Goal: Task Accomplishment & Management: Use online tool/utility

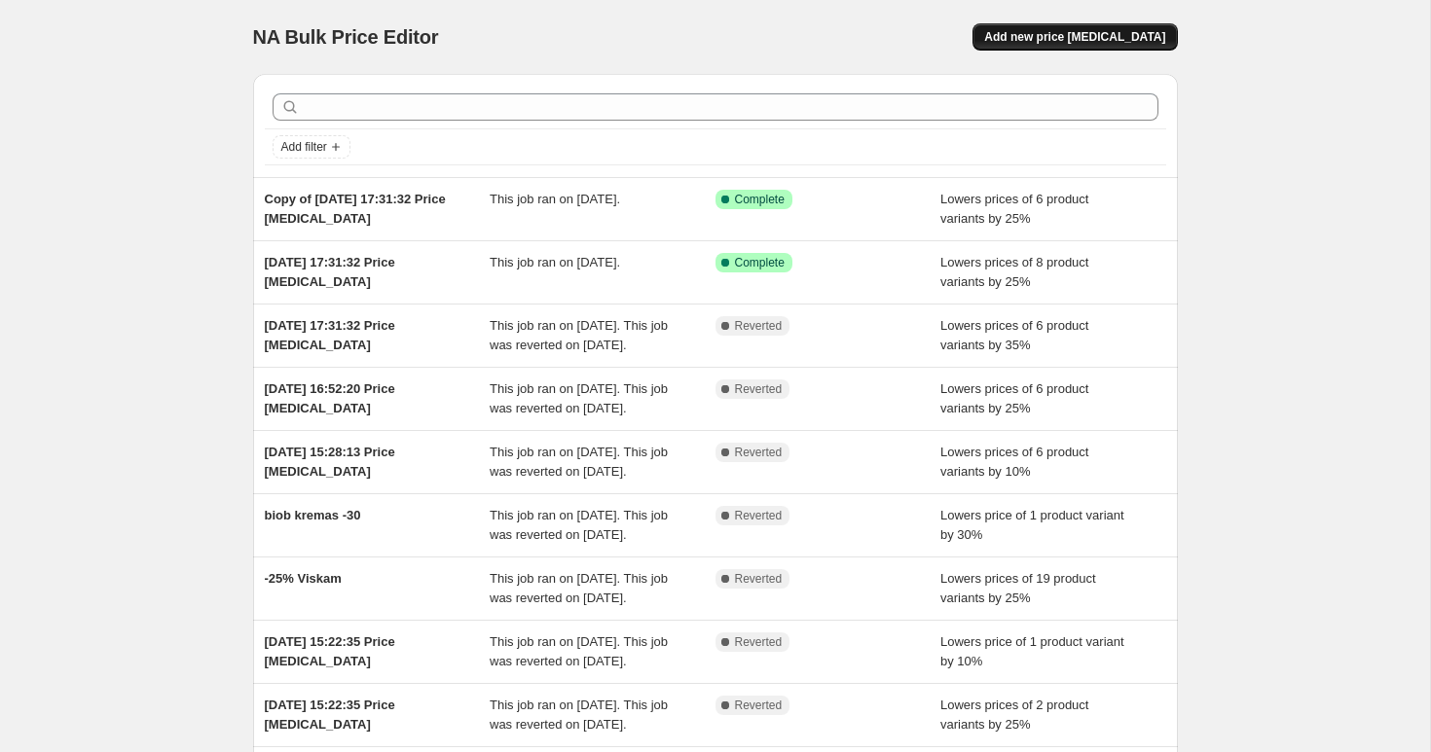
click at [1061, 34] on span "Add new price [MEDICAL_DATA]" at bounding box center [1074, 37] width 181 height 16
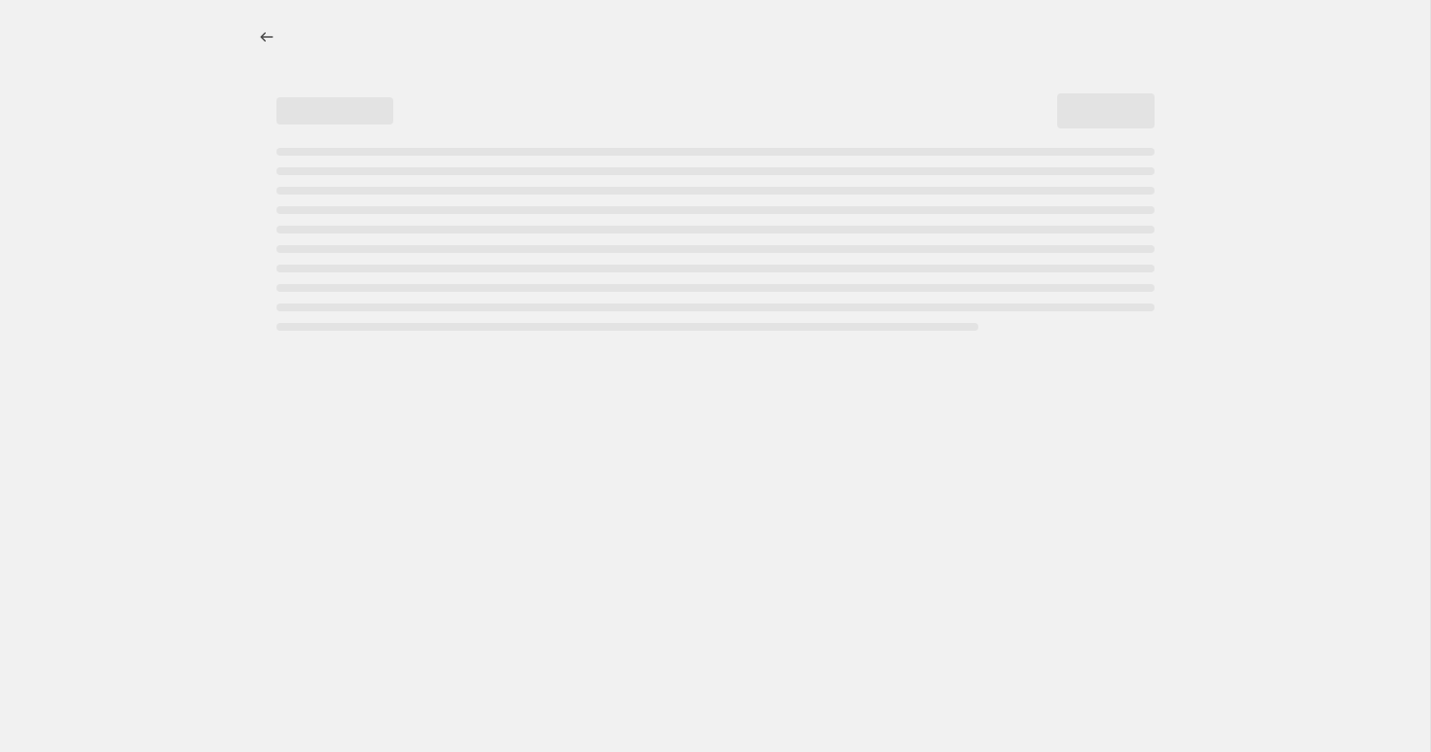
select select "percentage"
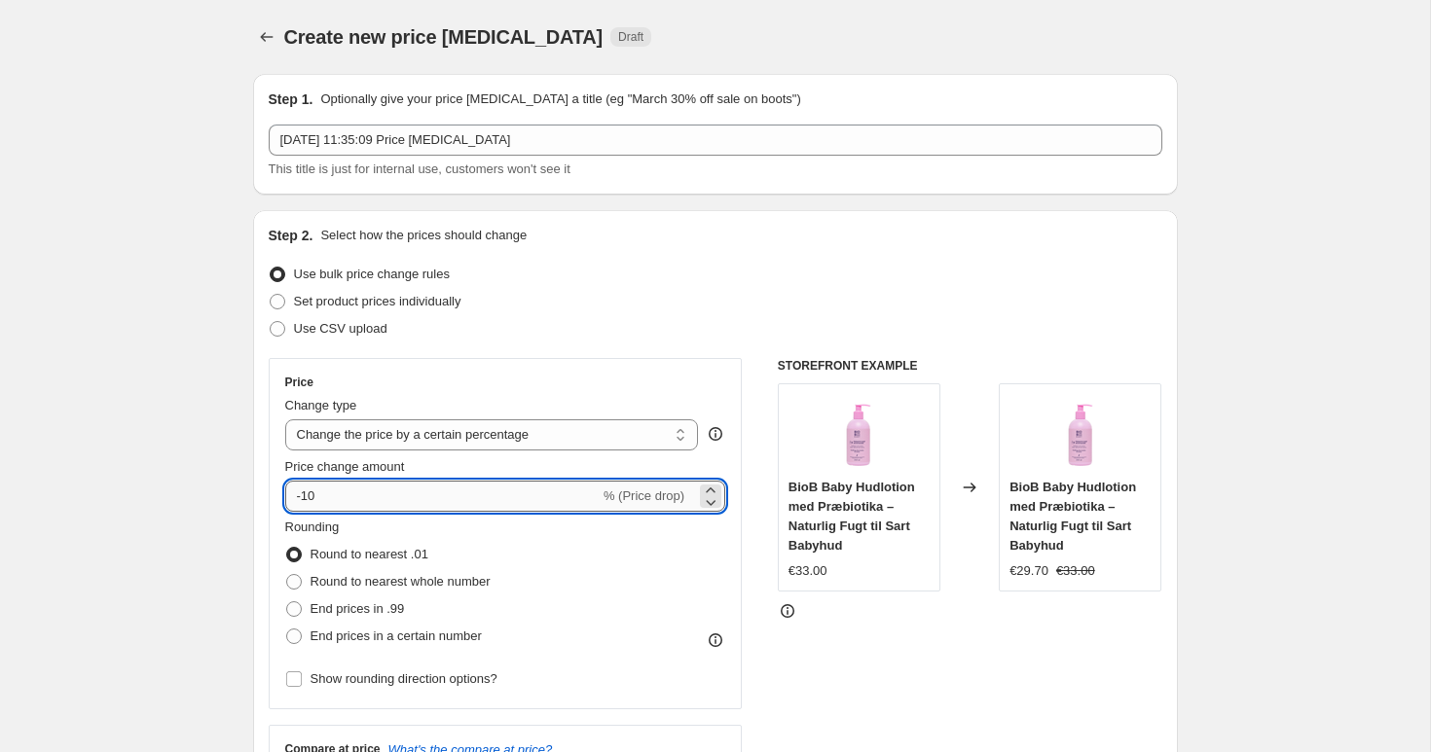
click at [355, 505] on input "-10" at bounding box center [442, 496] width 314 height 31
type input "-1"
type input "-5"
type input "-25"
click at [463, 383] on div "Price" at bounding box center [505, 383] width 441 height 16
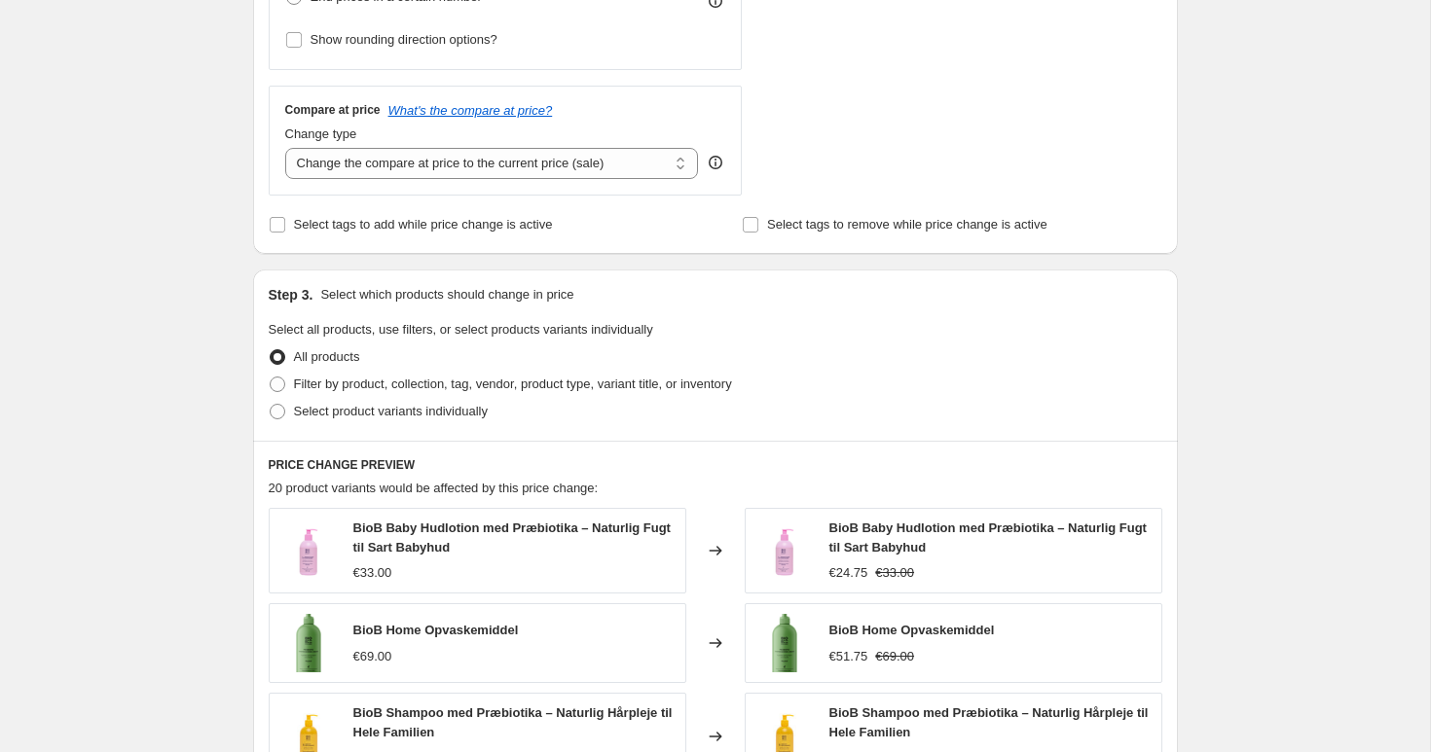
scroll to position [672, 0]
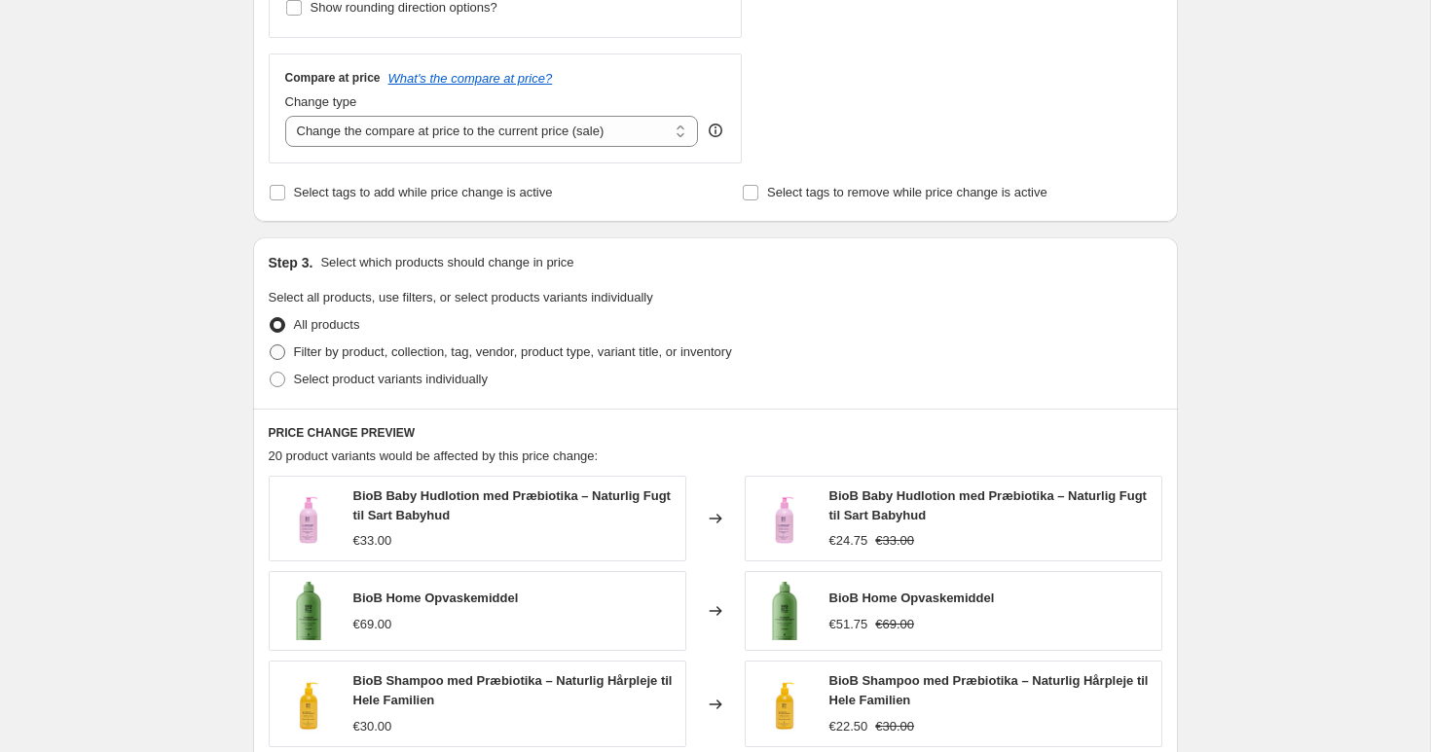
click at [398, 352] on span "Filter by product, collection, tag, vendor, product type, variant title, or inv…" at bounding box center [513, 352] width 438 height 15
click at [271, 346] on input "Filter by product, collection, tag, vendor, product type, variant title, or inv…" at bounding box center [270, 345] width 1 height 1
radio input "true"
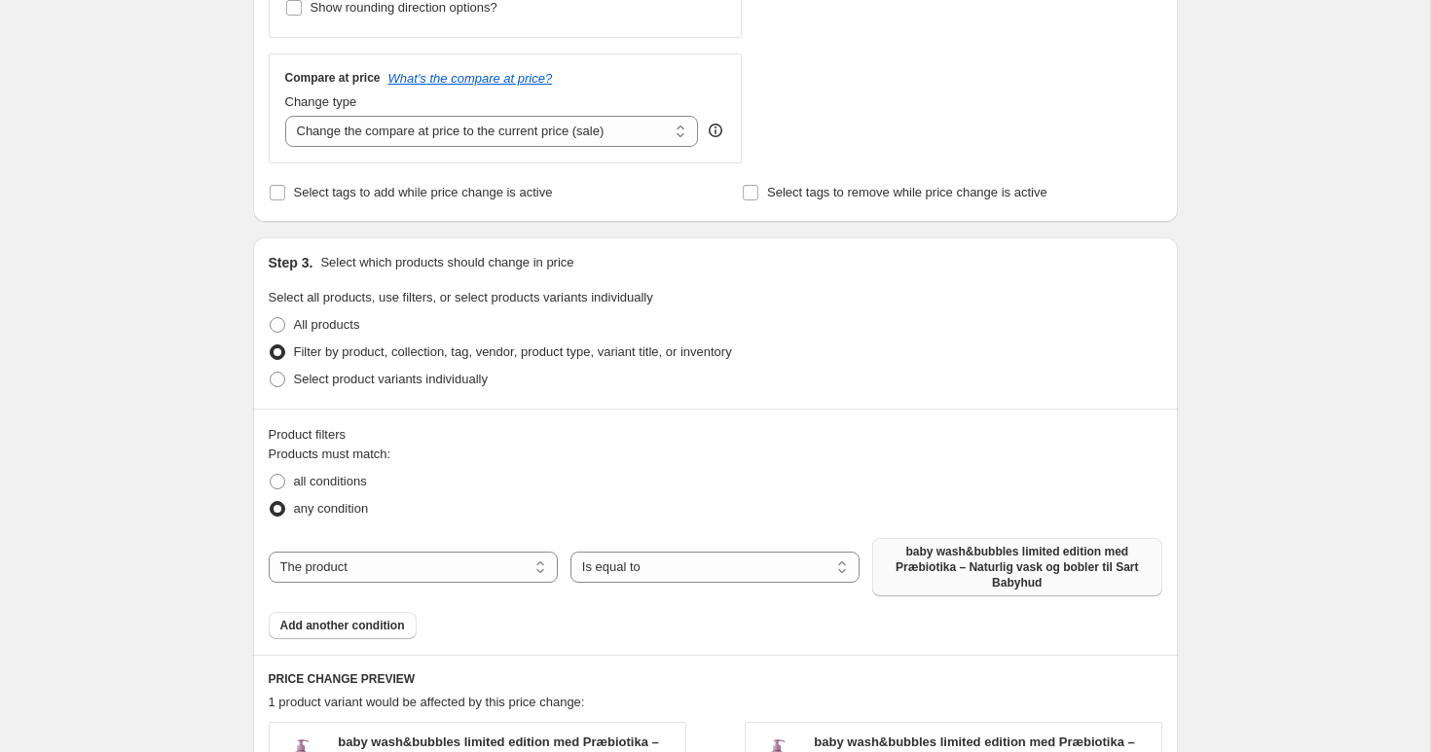
click at [992, 560] on span "baby wash&bubbles limited edition med Præbiotika – Naturlig vask og bobler til …" at bounding box center [1017, 567] width 266 height 47
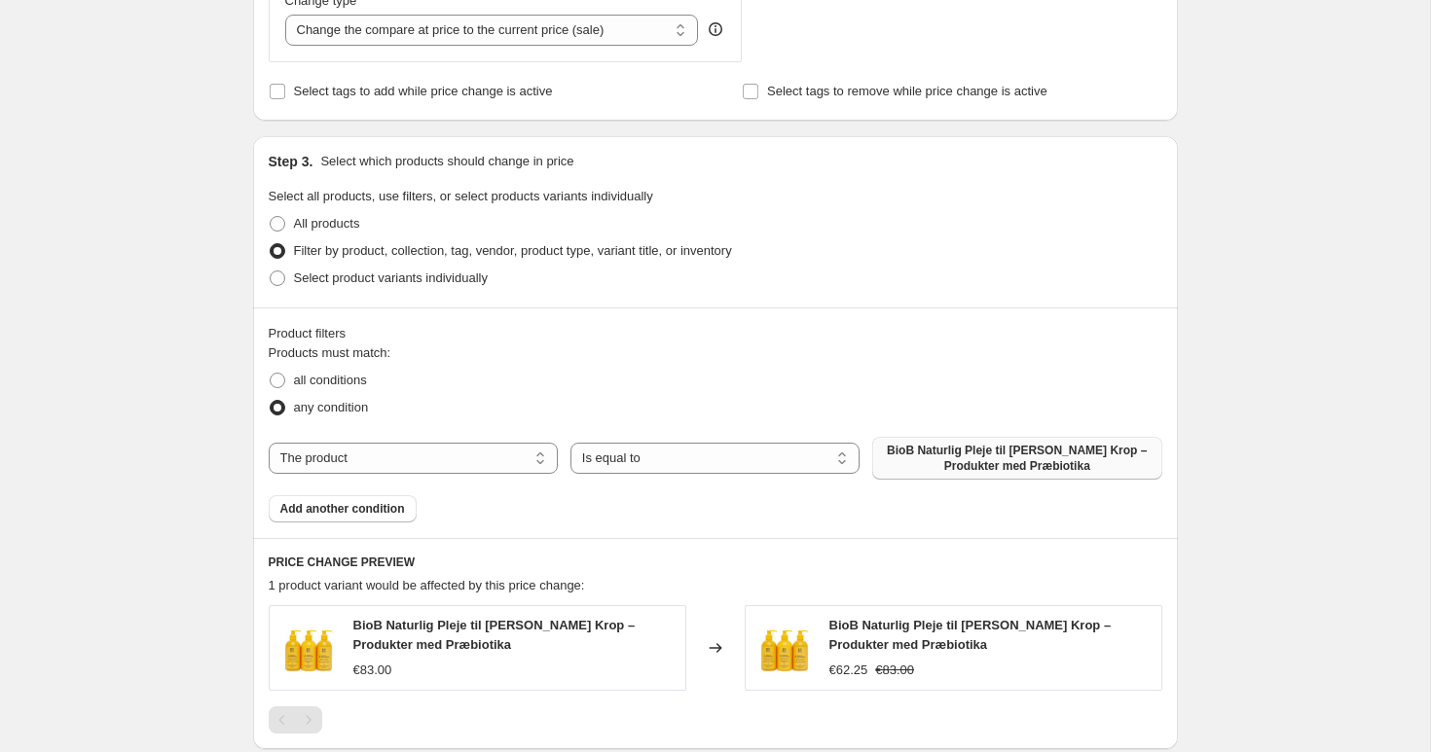
scroll to position [1181, 0]
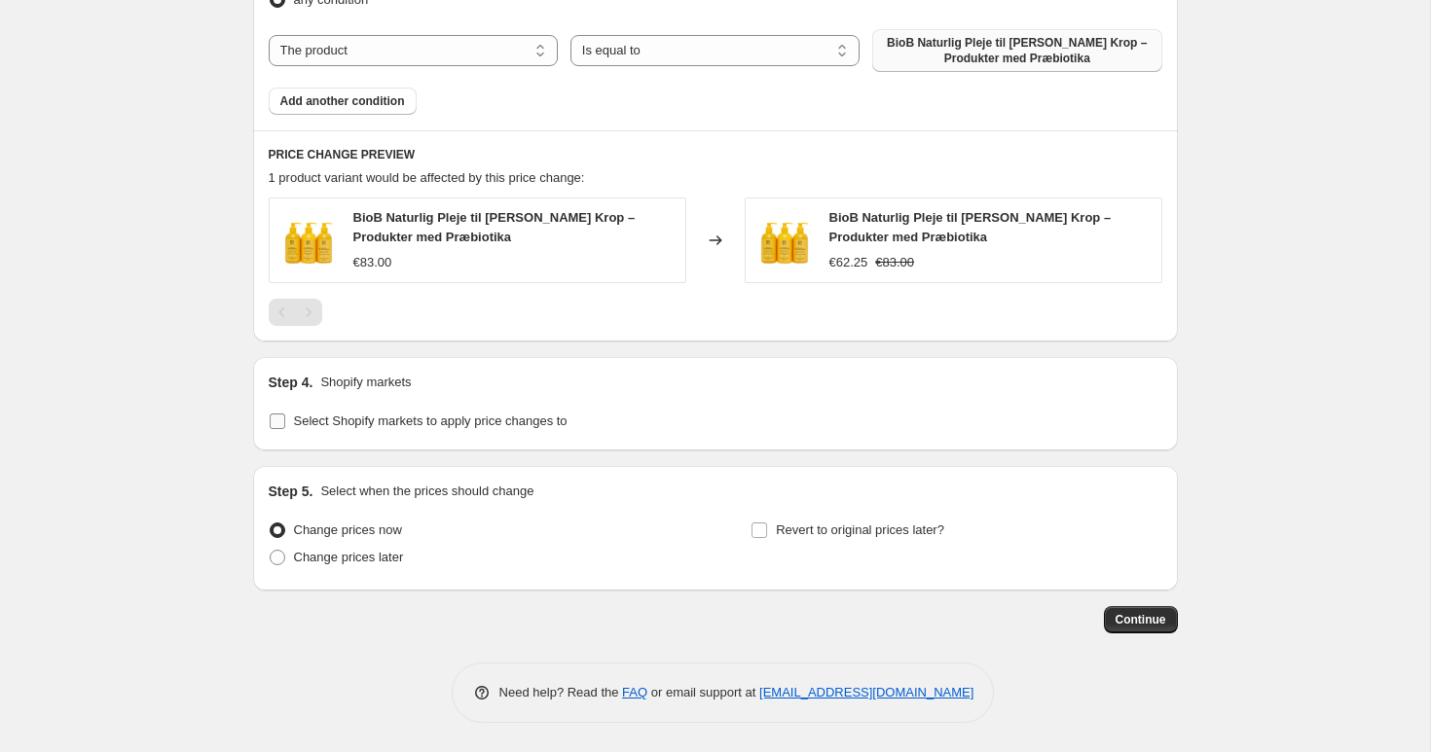
click at [349, 420] on span "Select Shopify markets to apply price changes to" at bounding box center [431, 421] width 274 height 15
click at [285, 420] on input "Select Shopify markets to apply price changes to" at bounding box center [278, 422] width 16 height 16
checkbox input "true"
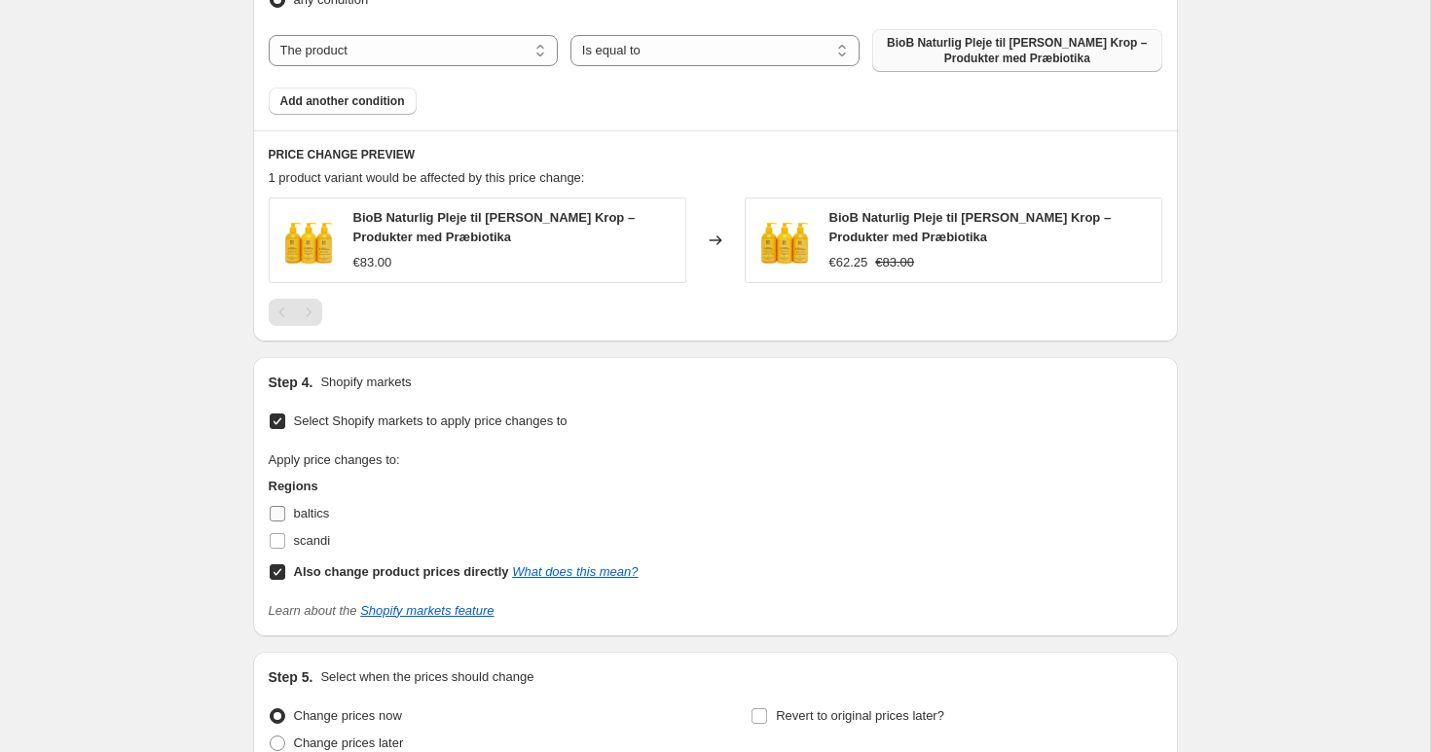
click at [281, 512] on input "baltics" at bounding box center [278, 514] width 16 height 16
checkbox input "true"
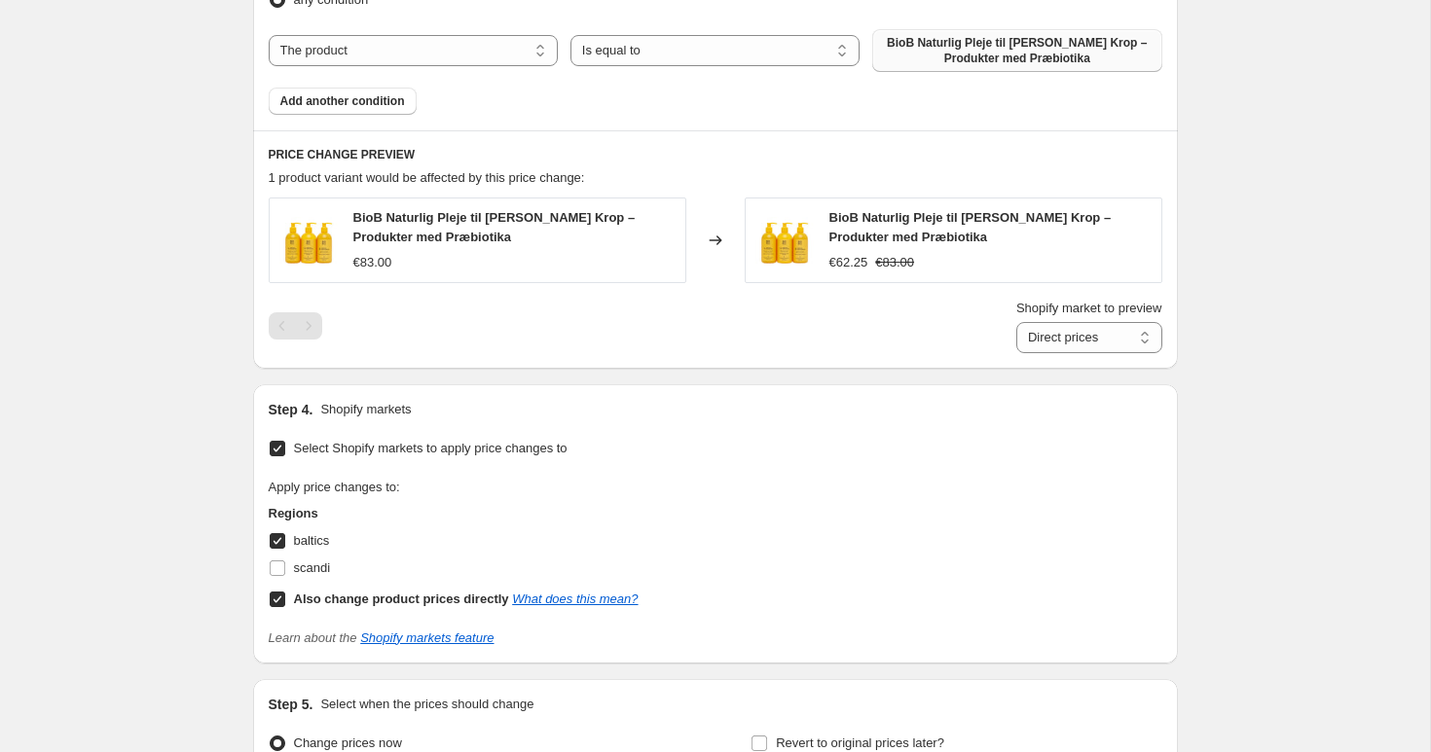
click at [280, 599] on input "Also change product prices directly What does this mean?" at bounding box center [278, 600] width 16 height 16
checkbox input "false"
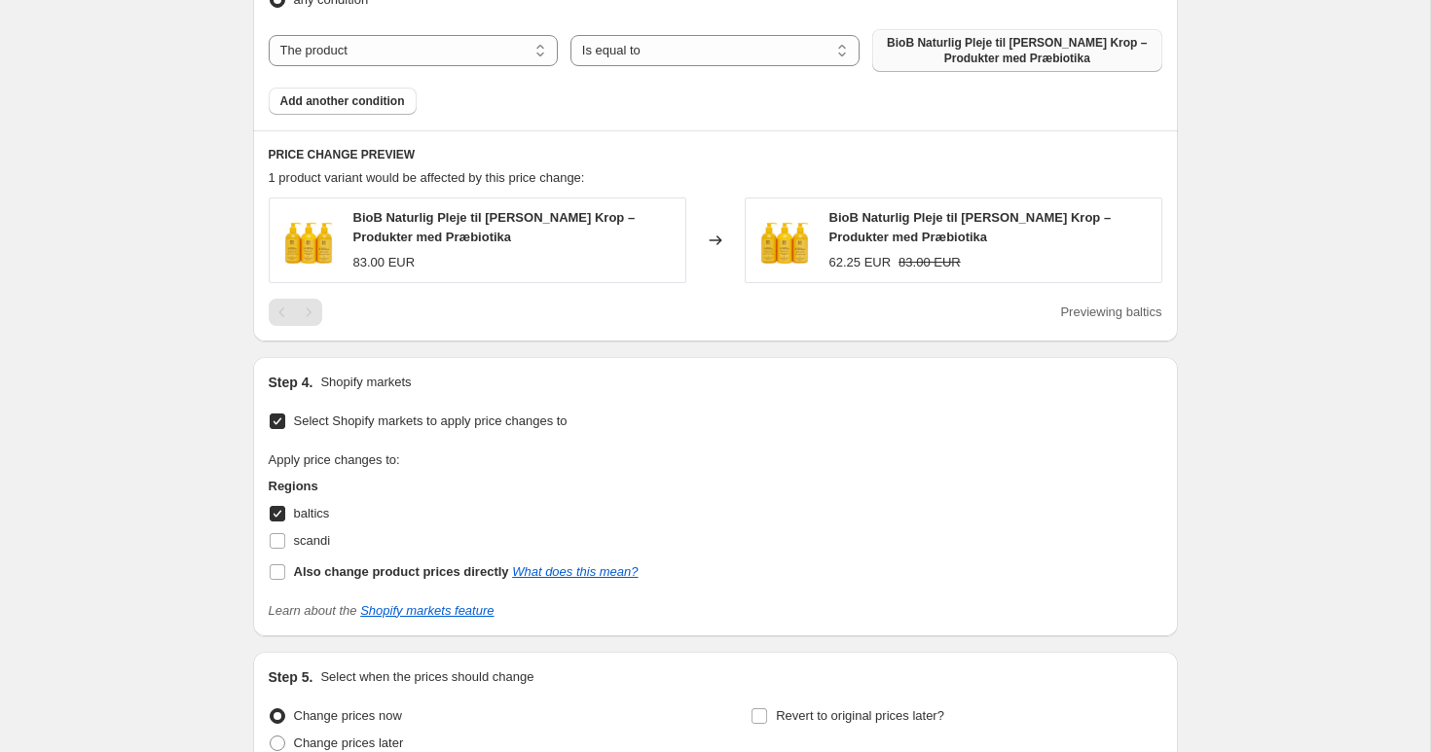
scroll to position [1367, 0]
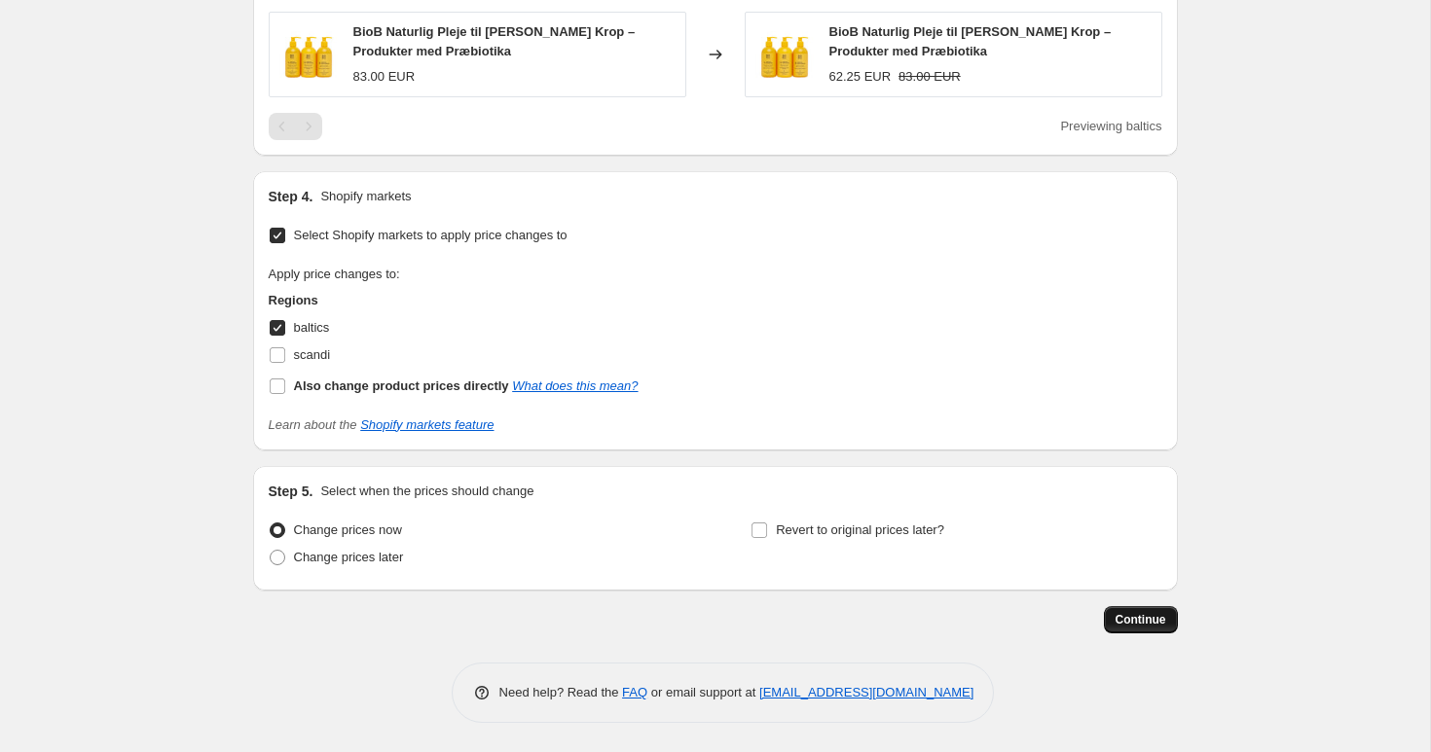
click at [1131, 620] on span "Continue" at bounding box center [1141, 620] width 51 height 16
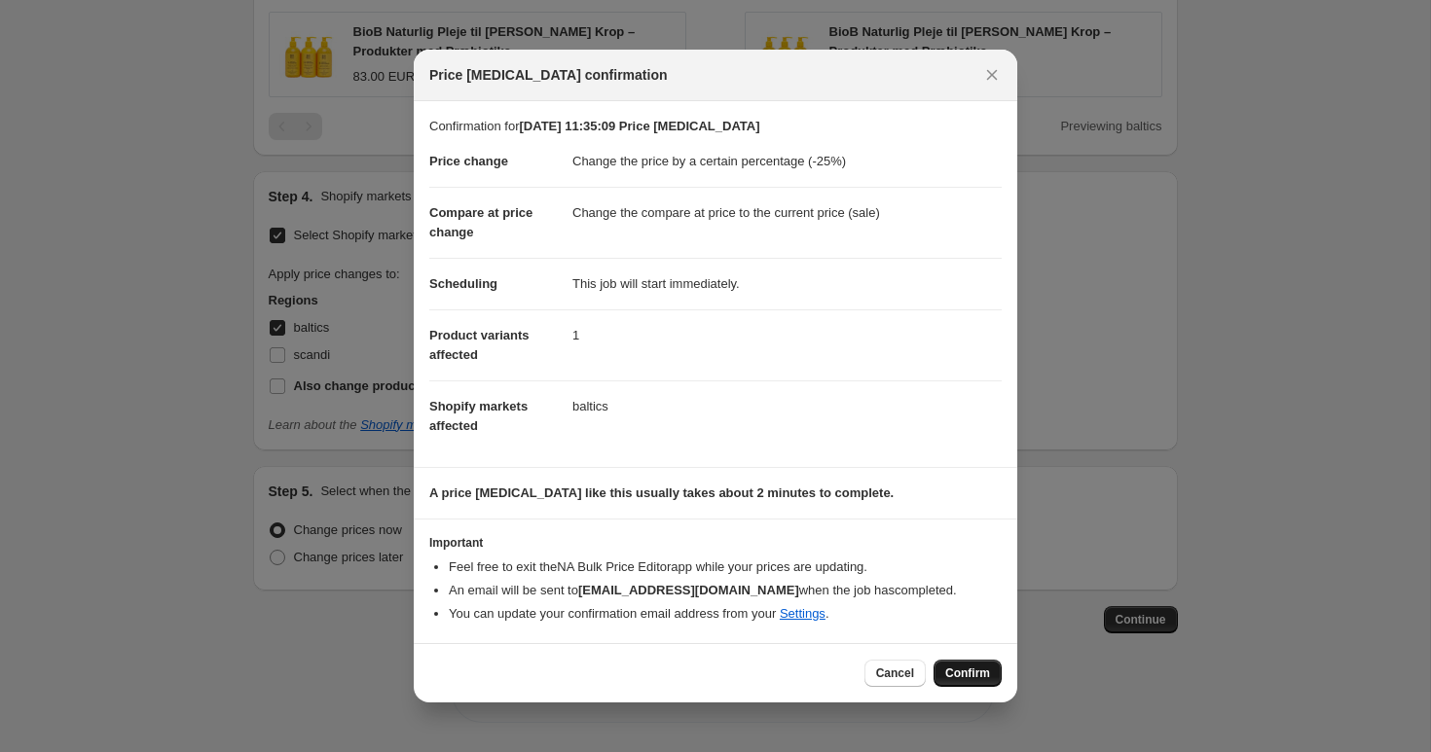
click at [992, 672] on button "Confirm" at bounding box center [968, 673] width 68 height 27
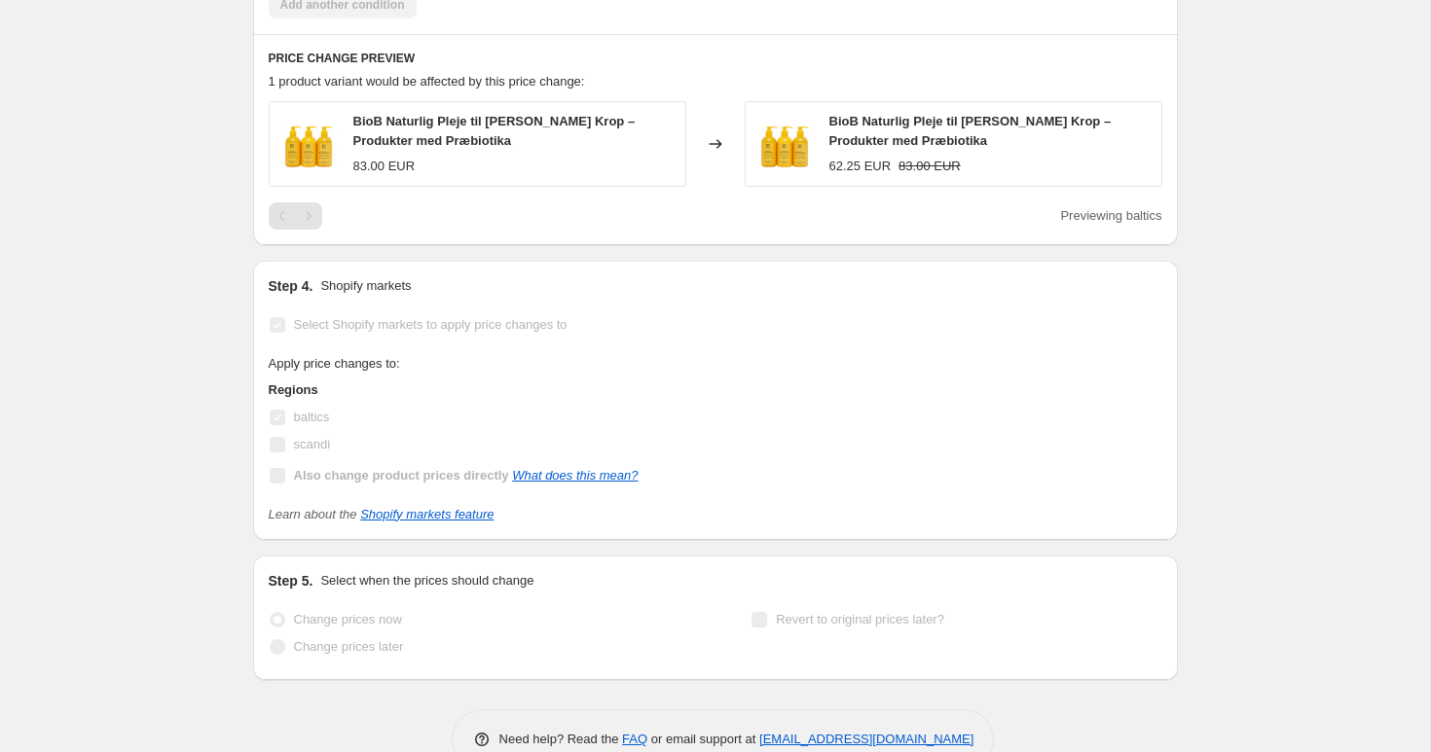
scroll to position [1464, 0]
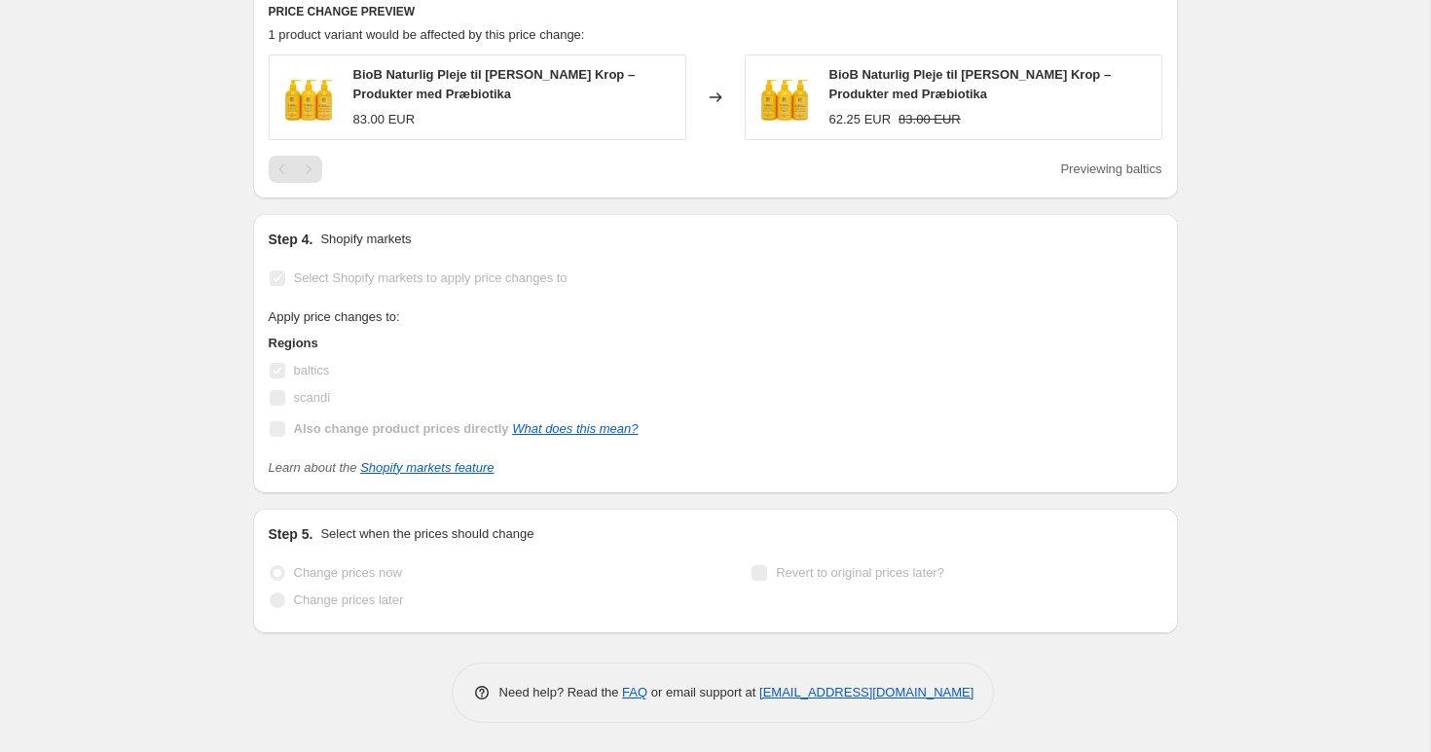
drag, startPoint x: 992, startPoint y: 673, endPoint x: 937, endPoint y: 811, distance: 148.6
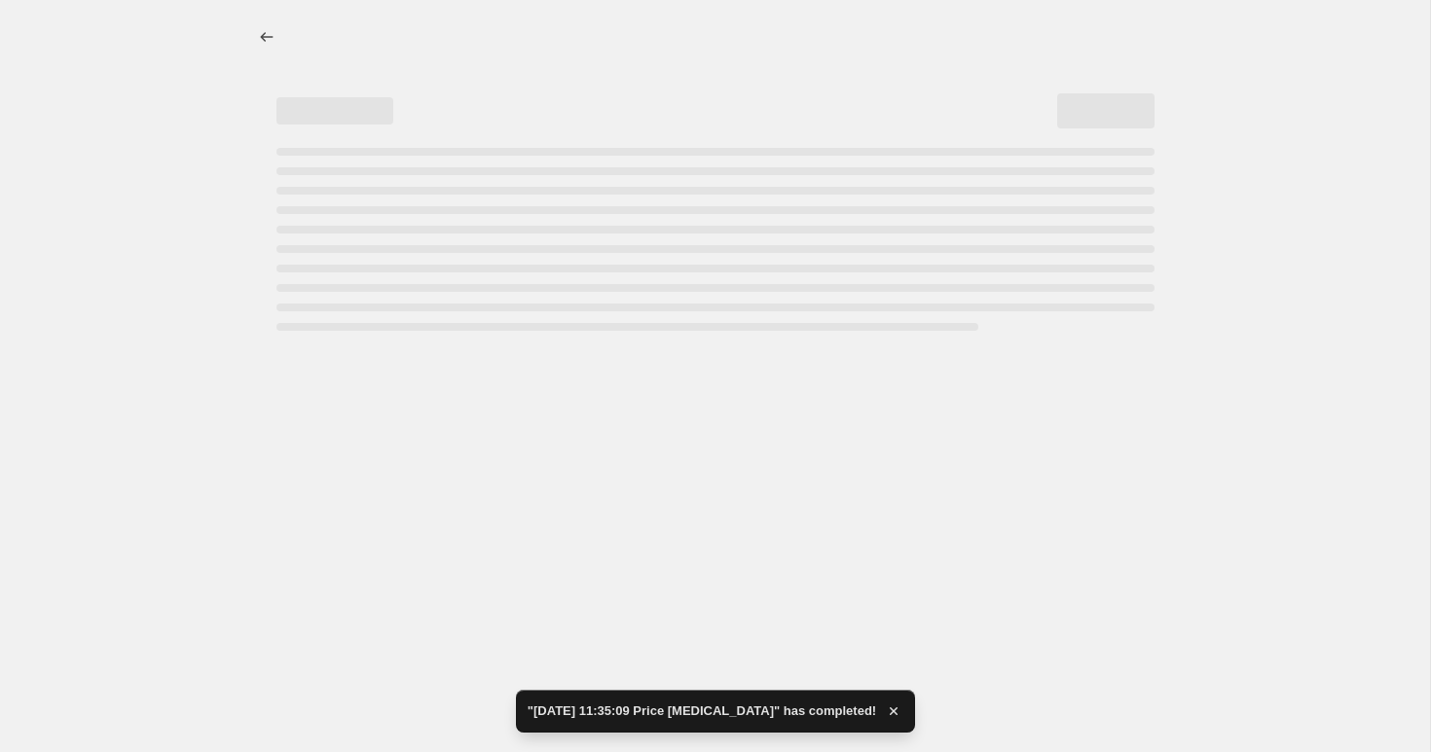
scroll to position [0, 0]
select select "percentage"
